Goal: Task Accomplishment & Management: Use online tool/utility

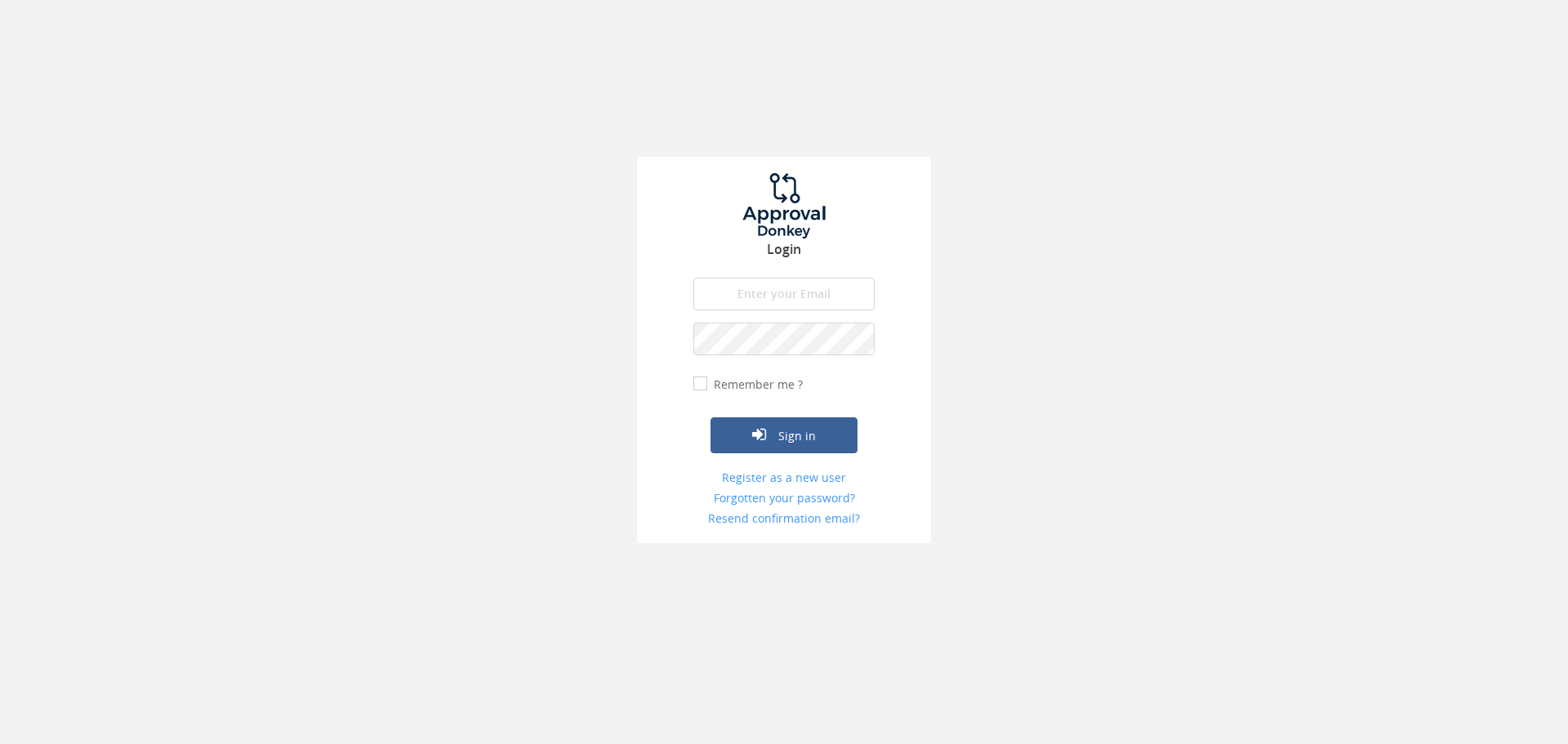
click at [783, 295] on input "email" at bounding box center [784, 294] width 181 height 32
type input "[PERSON_NAME][EMAIL_ADDRESS][DOMAIN_NAME]"
click at [802, 433] on button "Sign in" at bounding box center [784, 435] width 147 height 36
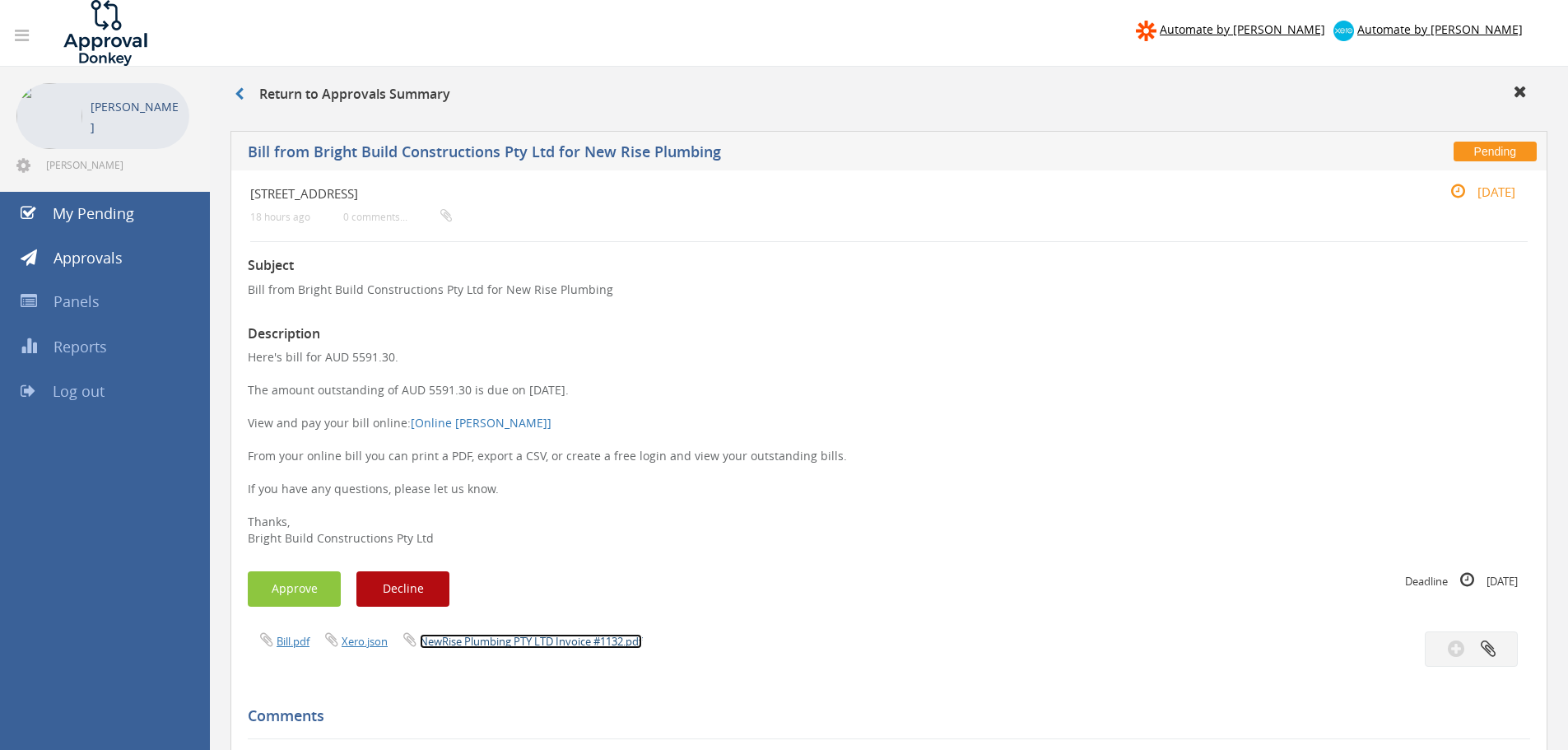
click at [534, 636] on link "NewRise Plumbing PTY LTD Invoice #1132.pdf" at bounding box center [531, 641] width 222 height 15
click at [307, 589] on button "Approve" at bounding box center [294, 588] width 93 height 35
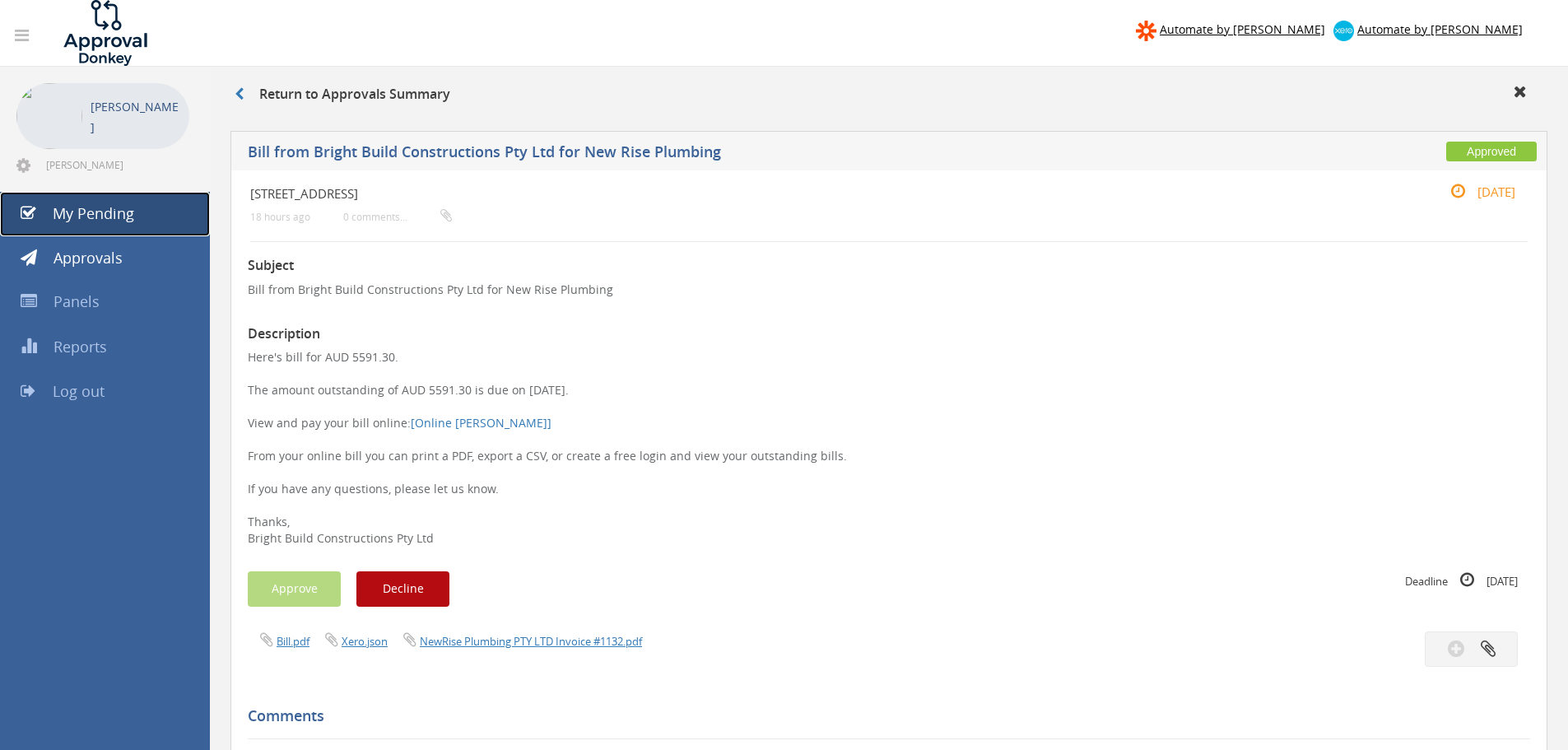
click at [69, 217] on span "My Pending" at bounding box center [93, 213] width 82 height 19
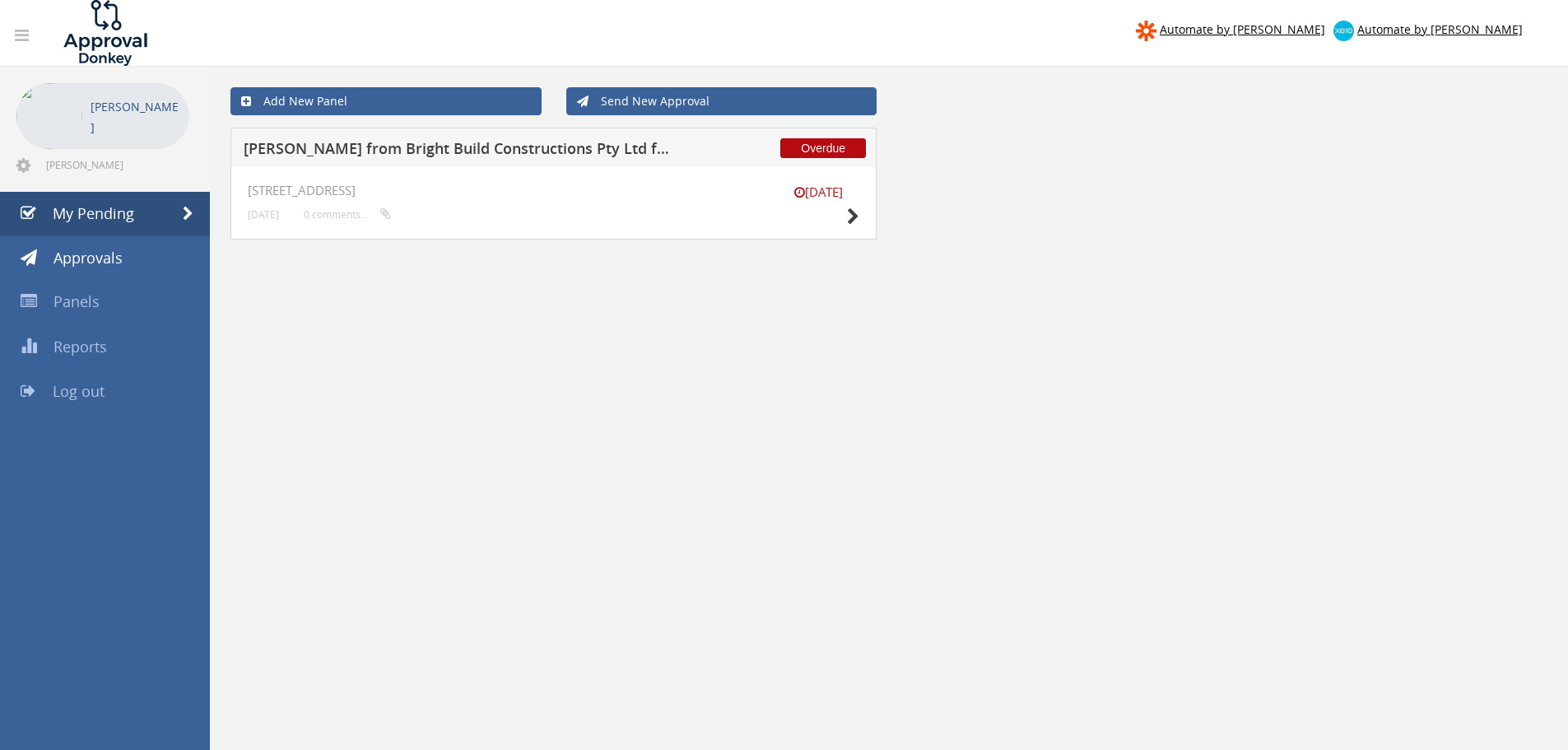
click at [461, 153] on h5 "[PERSON_NAME] from Bright Build Constructions Pty Ltd for 7 STEEL BUILDING SOLU…" at bounding box center [460, 150] width 434 height 20
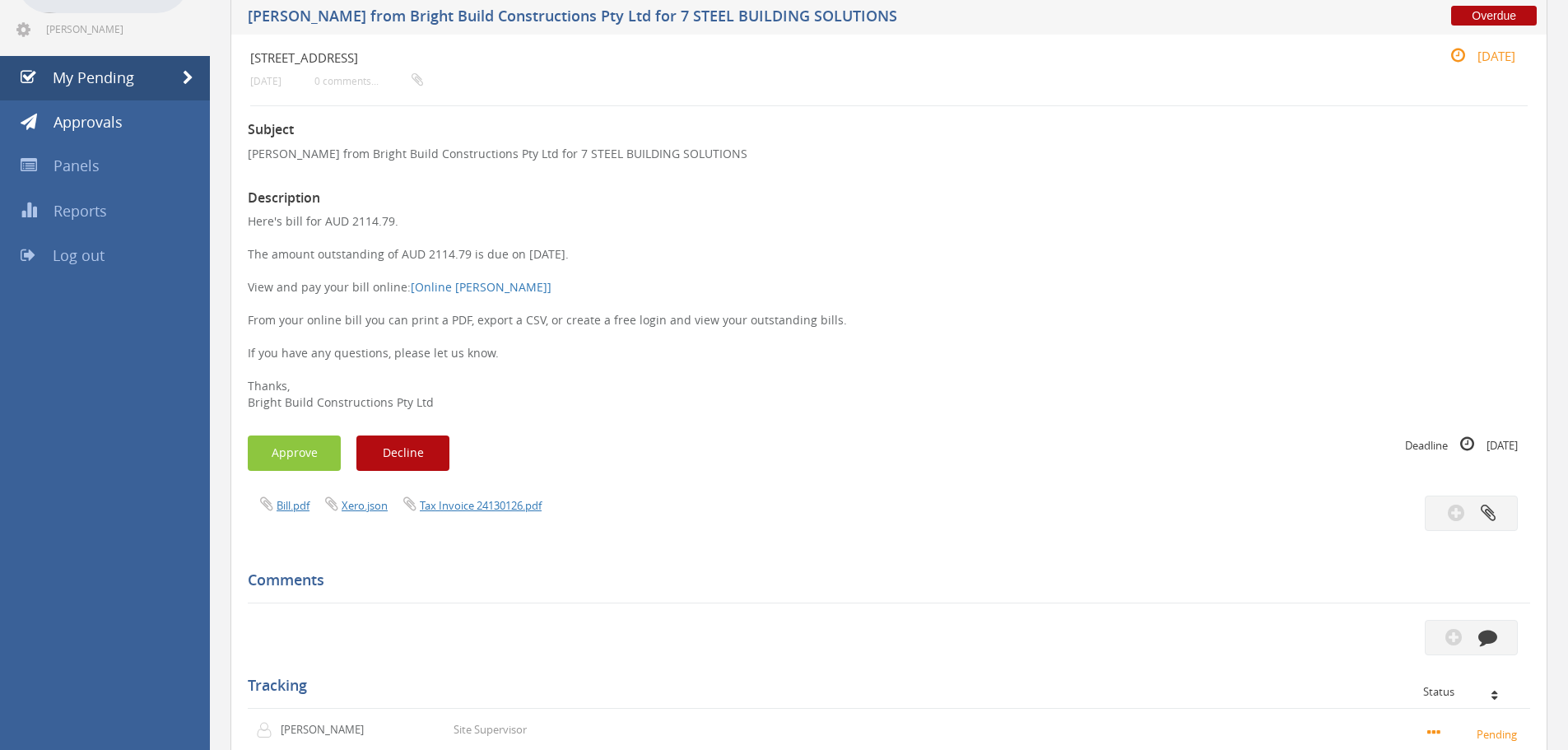
scroll to position [164, 0]
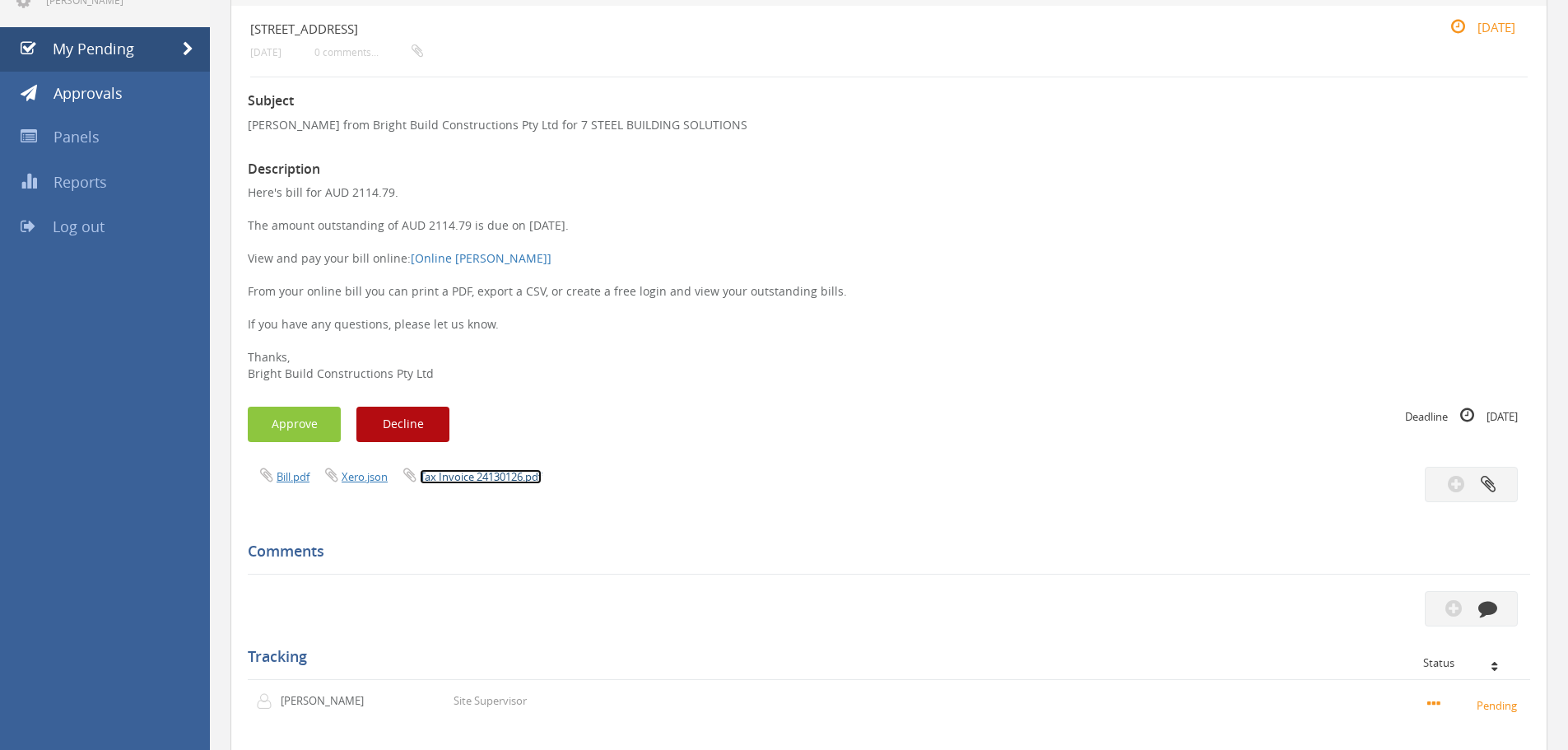
click at [502, 472] on link "Tax Invoice 24130126.pdf" at bounding box center [481, 476] width 122 height 15
click at [321, 418] on button "Approve" at bounding box center [294, 424] width 93 height 35
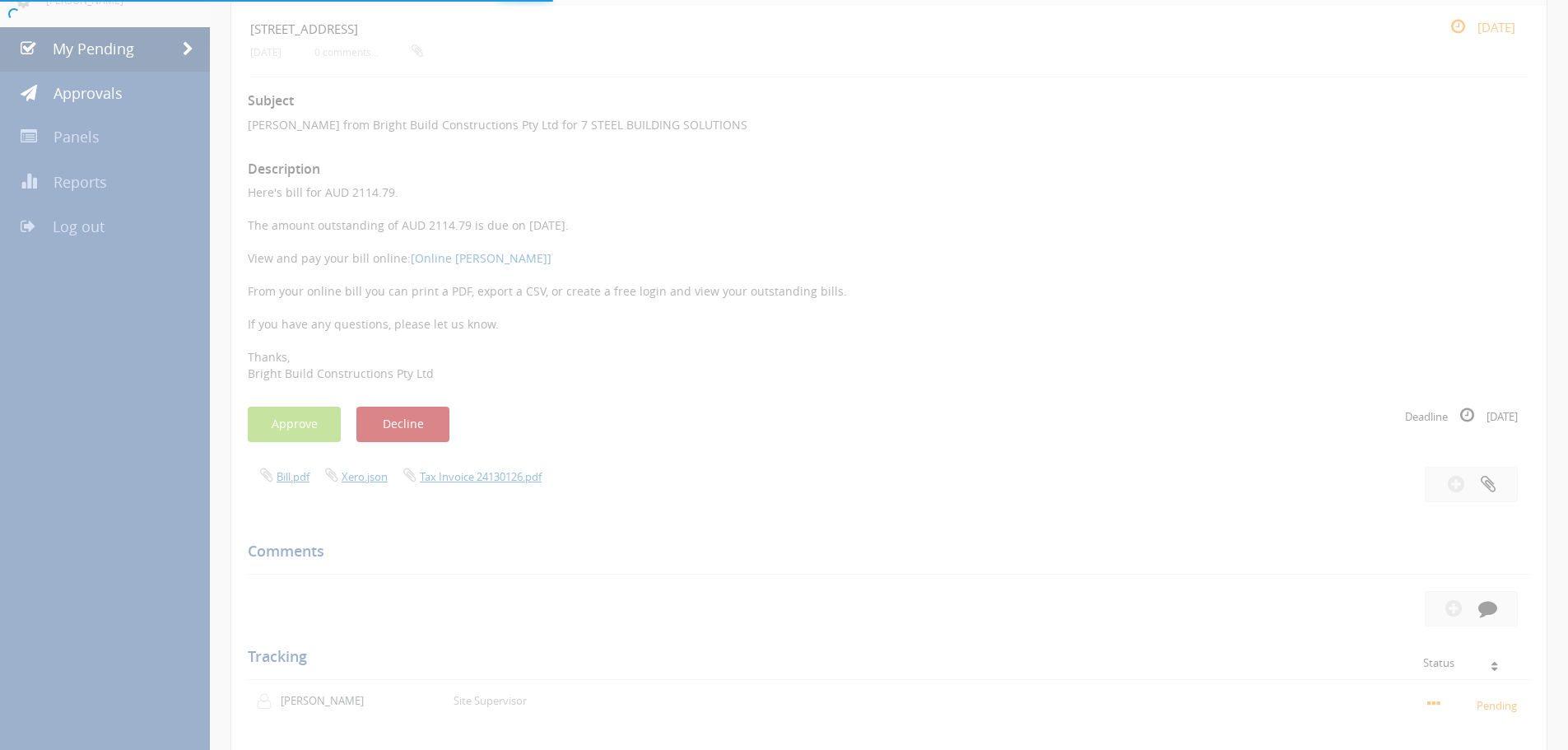
scroll to position [67, 0]
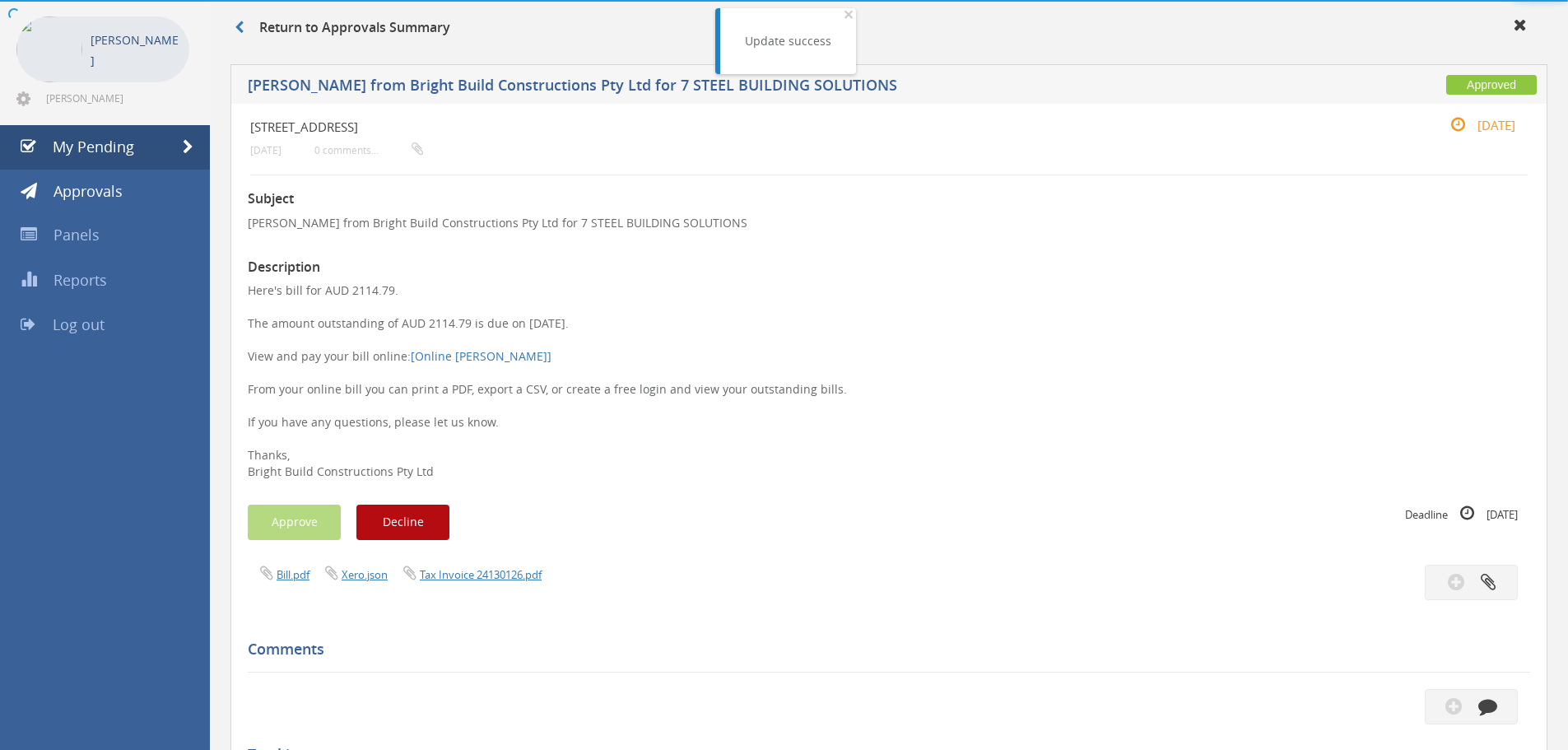
scroll to position [164, 0]
